Goal: Task Accomplishment & Management: Use online tool/utility

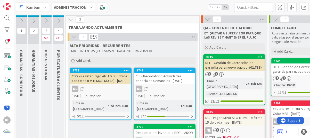
click at [21, 20] on icon at bounding box center [22, 21] width 6 height 6
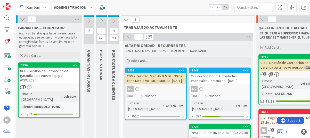
click at [45, 78] on div "DELL- Gestión de Corrección de garantía para nuevo equipo #CW52CB4" at bounding box center [49, 76] width 61 height 16
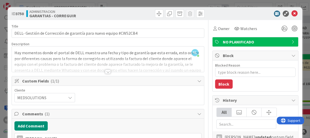
click at [293, 11] on div at bounding box center [252, 14] width 91 height 6
click at [293, 11] on icon at bounding box center [294, 14] width 6 height 6
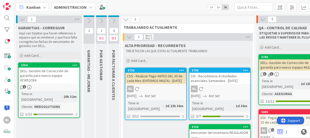
click at [43, 85] on div "1" at bounding box center [49, 87] width 61 height 4
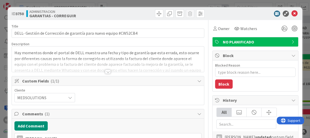
type textarea "x"
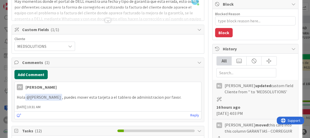
click at [37, 76] on button "Add Comment" at bounding box center [30, 74] width 33 height 9
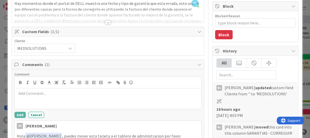
scroll to position [52, 0]
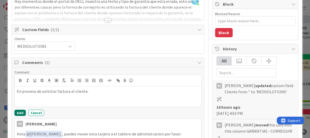
click at [18, 113] on button "Add" at bounding box center [19, 113] width 11 height 6
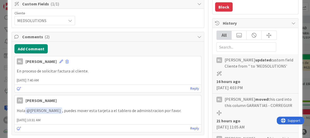
scroll to position [0, 0]
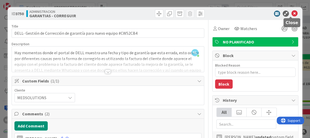
click at [292, 13] on icon at bounding box center [294, 14] width 6 height 6
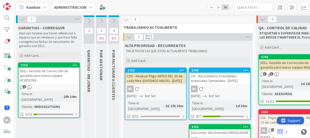
click at [21, 18] on icon at bounding box center [23, 19] width 6 height 6
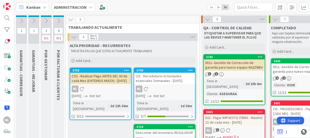
click at [46, 20] on icon at bounding box center [46, 21] width 6 height 6
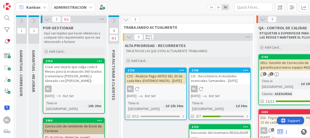
click at [46, 19] on icon at bounding box center [47, 19] width 6 height 6
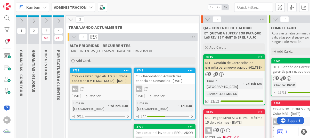
click at [58, 21] on icon at bounding box center [59, 21] width 6 height 6
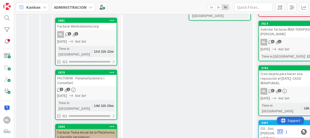
scroll to position [155, 0]
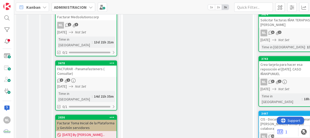
click at [91, 79] on div "1 1" at bounding box center [86, 81] width 61 height 4
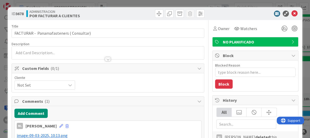
type textarea "x"
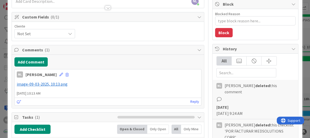
scroll to position [26, 0]
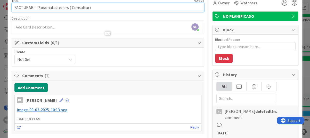
drag, startPoint x: 67, startPoint y: 8, endPoint x: 104, endPoint y: 9, distance: 37.4
click at [104, 9] on input "FACTURAR - Panamafasteners ( Consultar)" at bounding box center [108, 7] width 192 height 9
type input "FACTURAR - Panamafasteners"
type textarea "x"
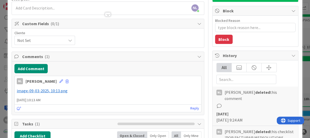
scroll to position [0, 0]
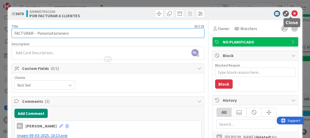
type input "FACTURAR - Panamafasteners"
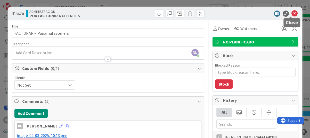
click at [292, 12] on icon at bounding box center [294, 14] width 6 height 6
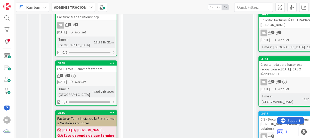
click at [100, 79] on div "[DATE] Not Set" at bounding box center [86, 81] width 59 height 5
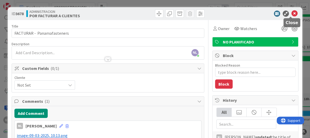
click at [291, 14] on icon at bounding box center [294, 14] width 6 height 6
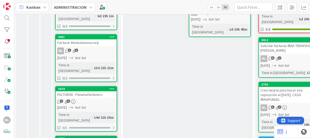
click at [96, 39] on div "Facturar Medsolutionscorp" at bounding box center [86, 42] width 61 height 7
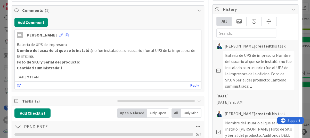
scroll to position [77, 0]
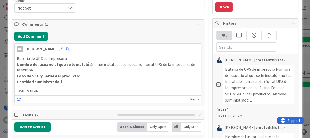
click at [87, 77] on p "Foto de SKU y Serial del producto:" at bounding box center [108, 76] width 182 height 6
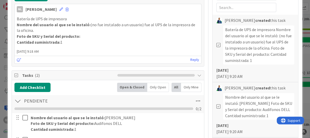
scroll to position [103, 0]
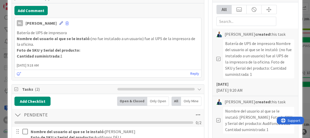
click at [59, 23] on icon at bounding box center [61, 23] width 4 height 4
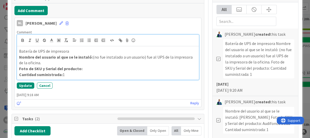
drag, startPoint x: 72, startPoint y: 75, endPoint x: 7, endPoint y: 48, distance: 69.8
click at [7, 48] on div "ID 3681 ADMINISTRACION POR FACTURAR A CLIENTES Title 25 / 128 Facturar Medsolut…" at bounding box center [155, 69] width 310 height 138
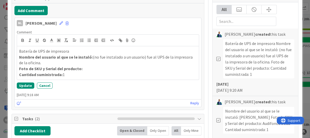
scroll to position [87, 0]
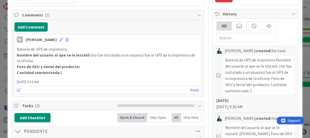
click at [60, 39] on div "NL [PERSON_NAME] [DATE] 9:18 AM" at bounding box center [108, 39] width 186 height 8
click at [65, 39] on span at bounding box center [66, 40] width 3 height 4
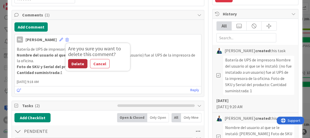
click at [68, 64] on button "Delete" at bounding box center [77, 63] width 19 height 9
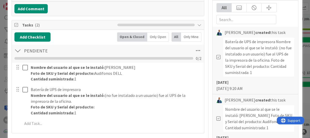
scroll to position [103, 0]
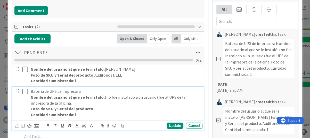
type textarea "x"
click at [96, 110] on p "Foto de SKU y Serial del producto:" at bounding box center [115, 109] width 169 height 6
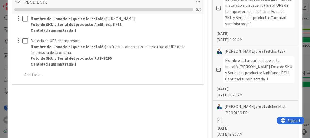
scroll to position [155, 0]
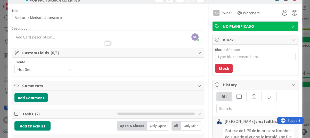
scroll to position [0, 0]
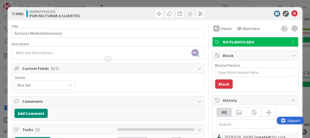
click at [294, 13] on div "ID 3681 ADMINISTRACION POR FACTURAR A CLIENTES" at bounding box center [155, 13] width 294 height 13
click at [291, 13] on icon at bounding box center [294, 14] width 6 height 6
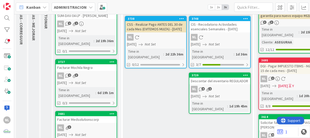
scroll to position [52, 0]
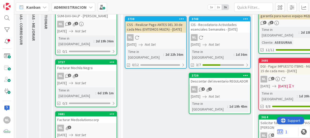
click at [86, 81] on icon "Not Set" at bounding box center [80, 83] width 11 height 5
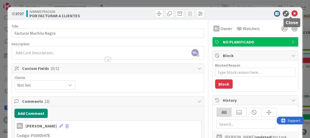
click at [291, 12] on icon at bounding box center [294, 14] width 6 height 6
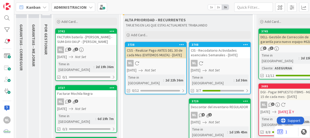
click at [96, 99] on div "NL 2 3" at bounding box center [86, 102] width 61 height 7
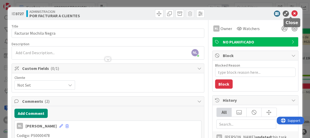
click at [292, 14] on icon at bounding box center [294, 14] width 6 height 6
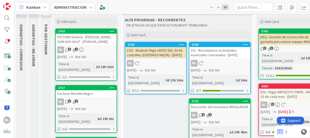
click at [101, 50] on div "NL 2 1" at bounding box center [86, 50] width 61 height 7
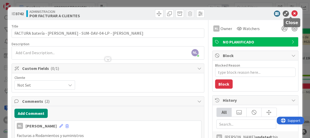
click at [292, 12] on icon at bounding box center [294, 14] width 6 height 6
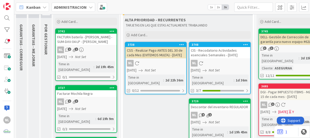
click at [93, 106] on div "[DATE] Not Set" at bounding box center [86, 108] width 59 height 5
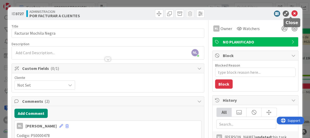
click at [291, 12] on icon at bounding box center [294, 14] width 6 height 6
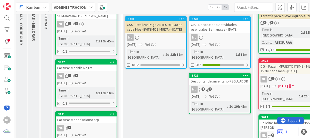
scroll to position [26, 0]
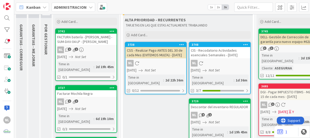
click at [94, 52] on div "NL 2 1" at bounding box center [86, 50] width 61 height 7
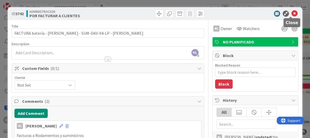
click at [292, 14] on icon at bounding box center [294, 14] width 6 height 6
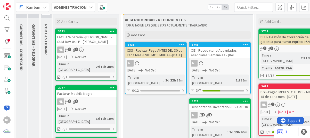
click at [94, 116] on div "6d 19h 10m" at bounding box center [104, 119] width 21 height 6
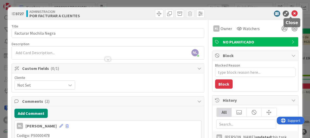
click at [291, 11] on icon at bounding box center [294, 14] width 6 height 6
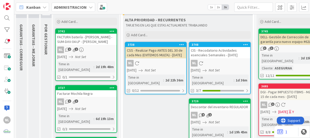
click at [90, 53] on div "NL 2 1" at bounding box center [86, 50] width 61 height 7
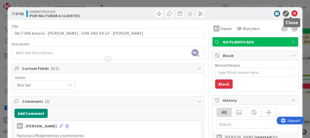
click at [291, 11] on icon at bounding box center [294, 14] width 6 height 6
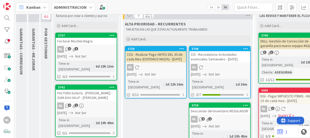
scroll to position [22, 0]
click at [95, 103] on div "NL 2 1" at bounding box center [86, 106] width 61 height 7
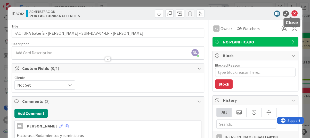
click at [291, 13] on icon at bounding box center [294, 14] width 6 height 6
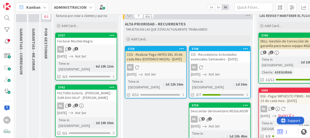
click at [86, 55] on icon "Not Set" at bounding box center [80, 56] width 11 height 5
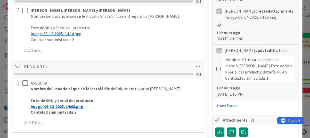
scroll to position [309, 0]
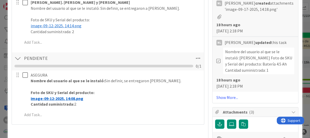
type textarea "x"
